Goal: Obtain resource: Obtain resource

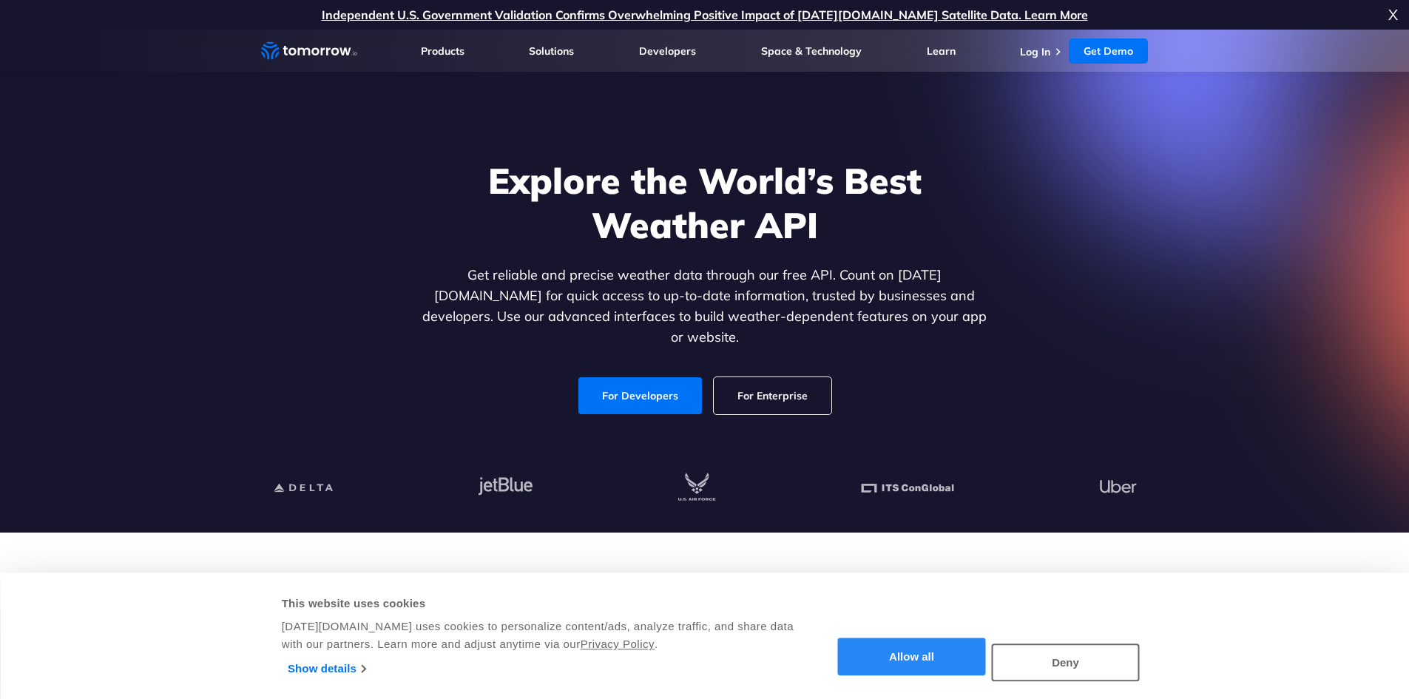
click at [887, 649] on button "Allow all" at bounding box center [912, 657] width 148 height 38
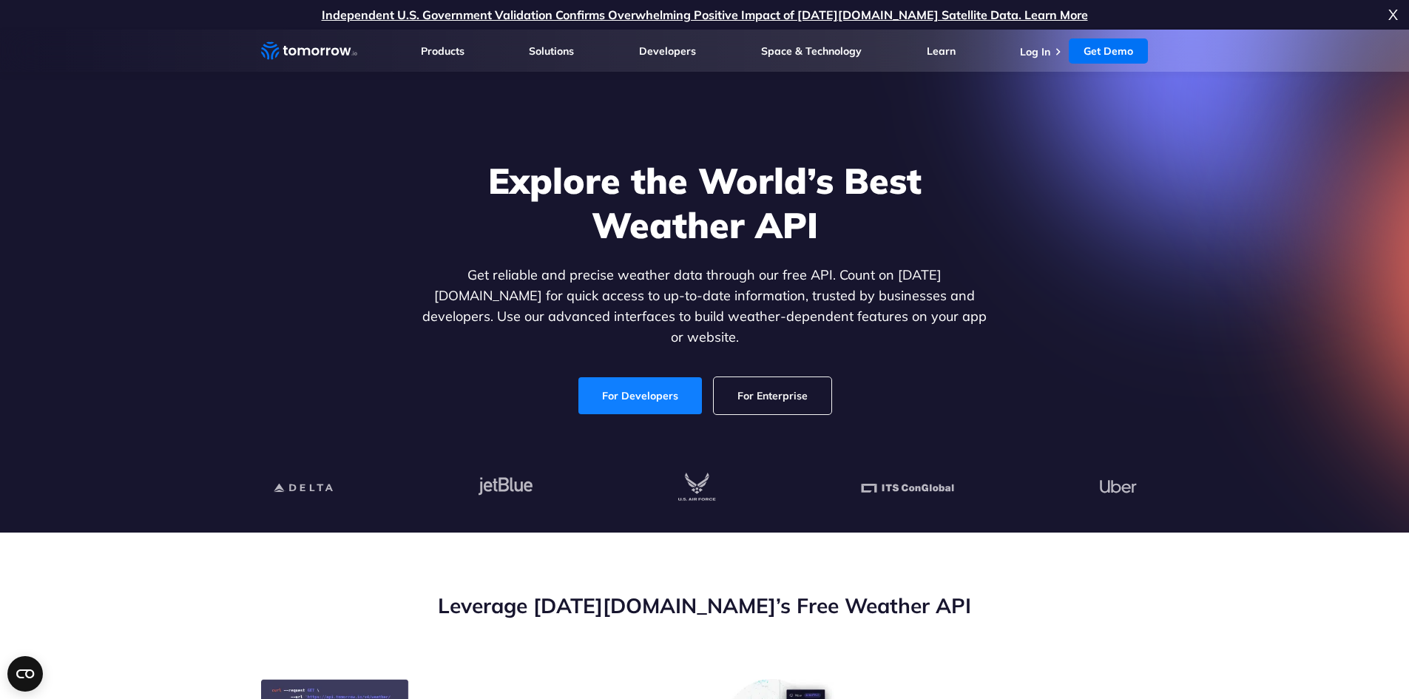
click at [617, 382] on link "For Developers" at bounding box center [640, 395] width 124 height 37
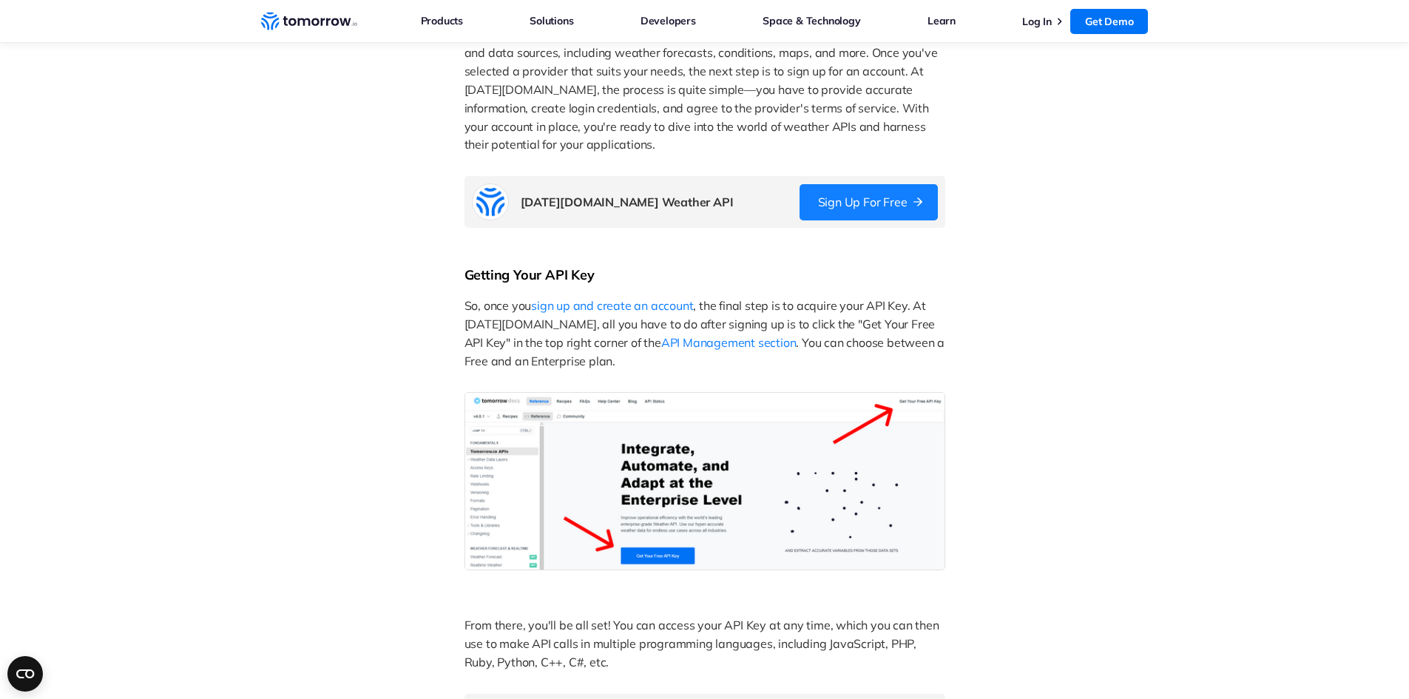
scroll to position [752, 0]
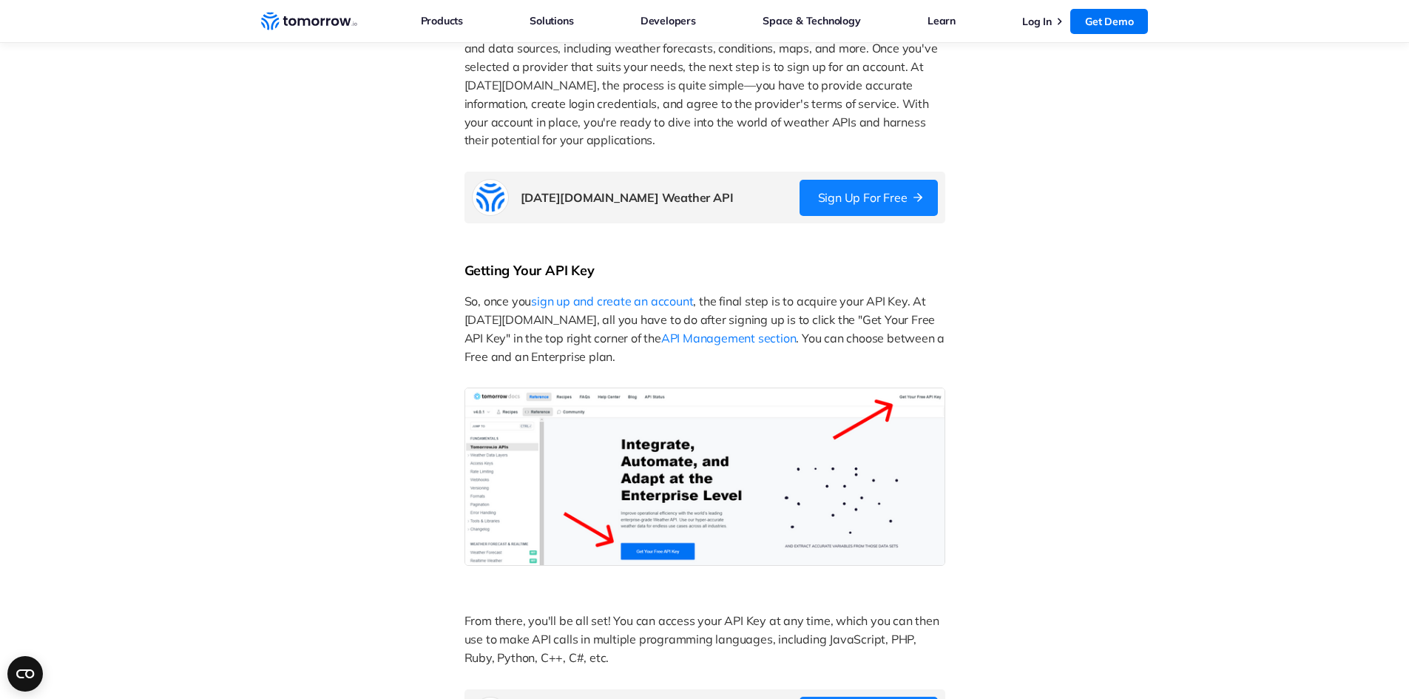
click at [847, 189] on link "Sign Up for Free" at bounding box center [868, 198] width 138 height 36
